Goal: Use online tool/utility: Utilize a website feature to perform a specific function

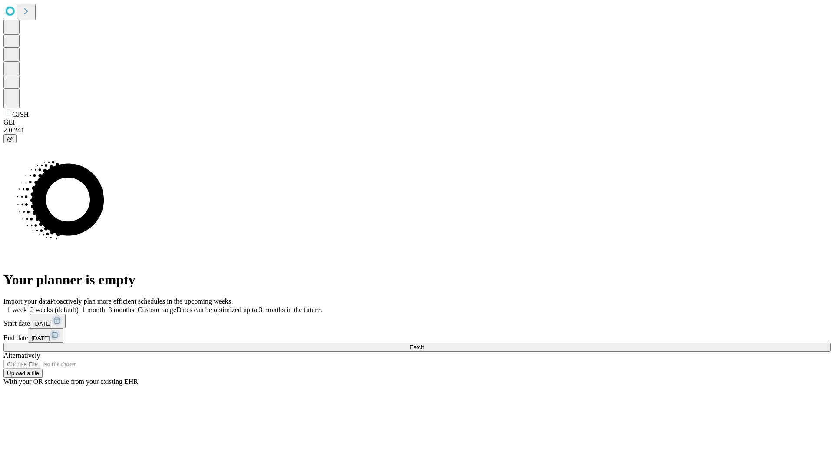
click at [424, 344] on span "Fetch" at bounding box center [416, 347] width 14 height 7
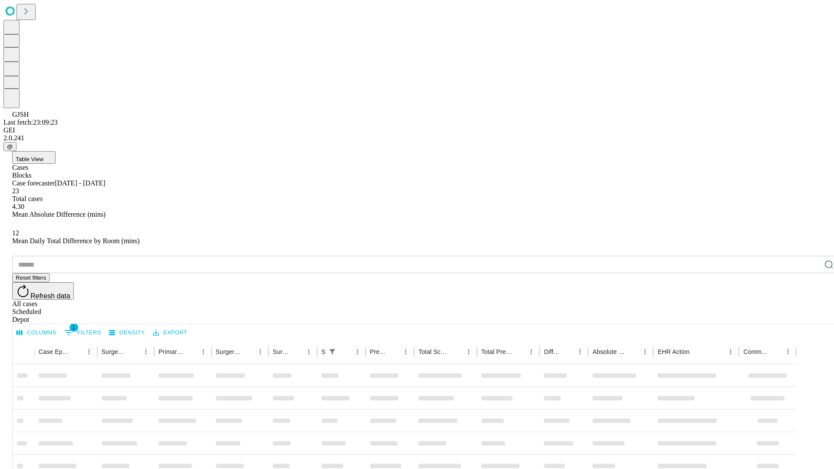
click at [43, 156] on span "Table View" at bounding box center [30, 159] width 28 height 7
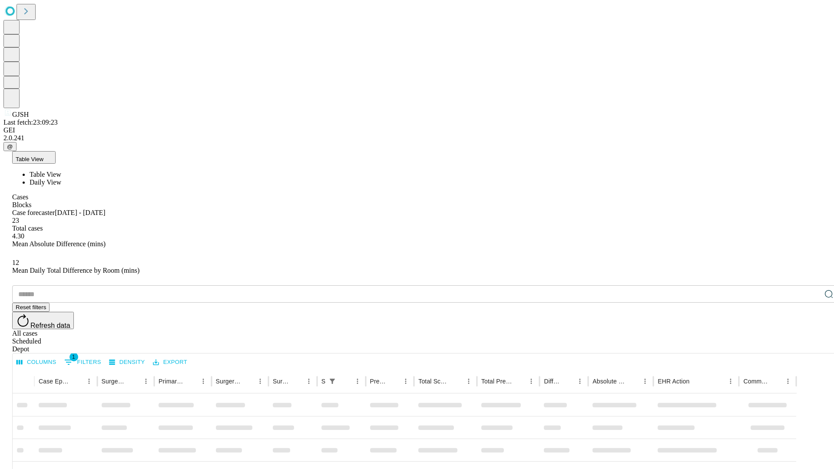
click at [61, 178] on span "Daily View" at bounding box center [46, 181] width 32 height 7
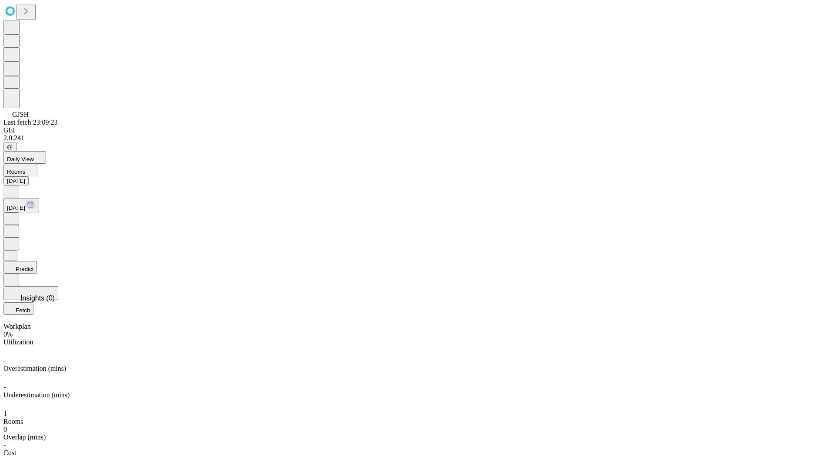
click at [37, 261] on button "Predict" at bounding box center [19, 267] width 33 height 13
